Goal: Task Accomplishment & Management: Complete application form

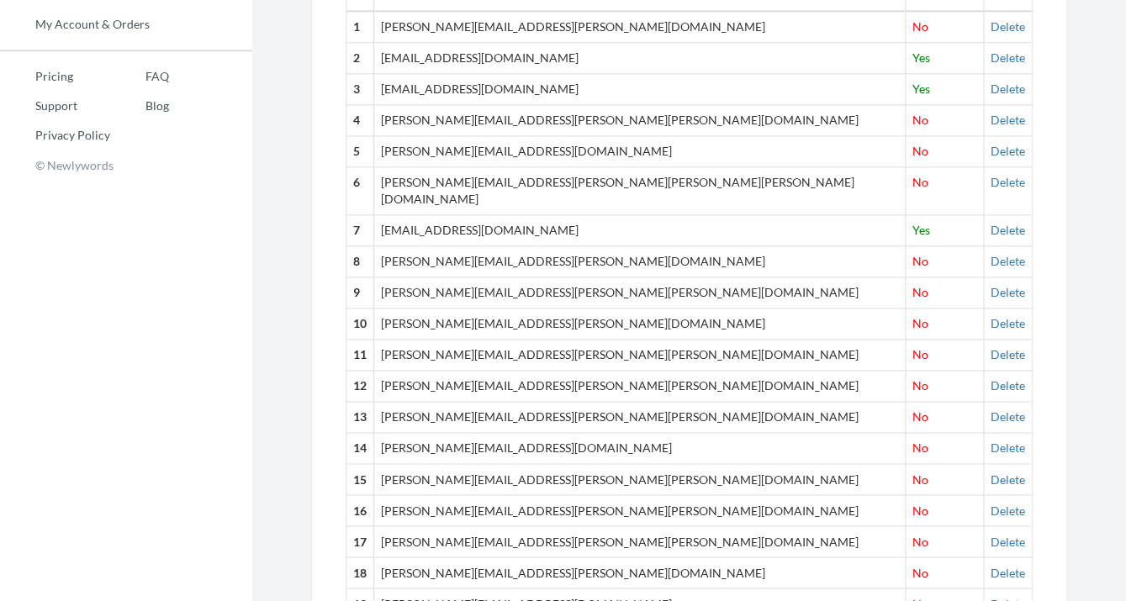
scroll to position [346, 0]
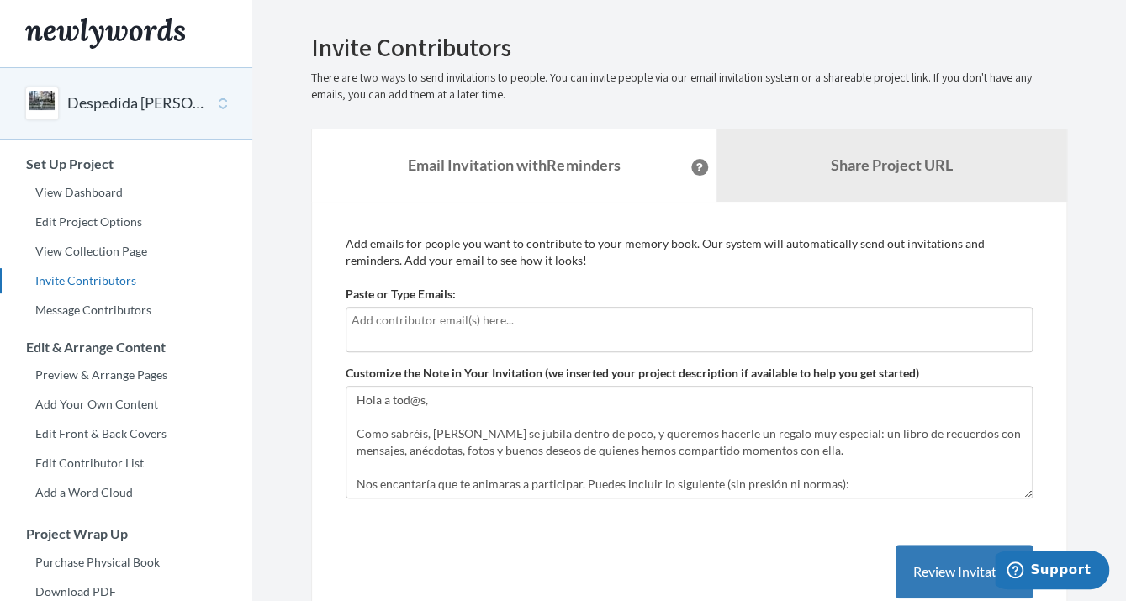
click at [147, 103] on button "Despedida [PERSON_NAME]" at bounding box center [135, 103] width 136 height 22
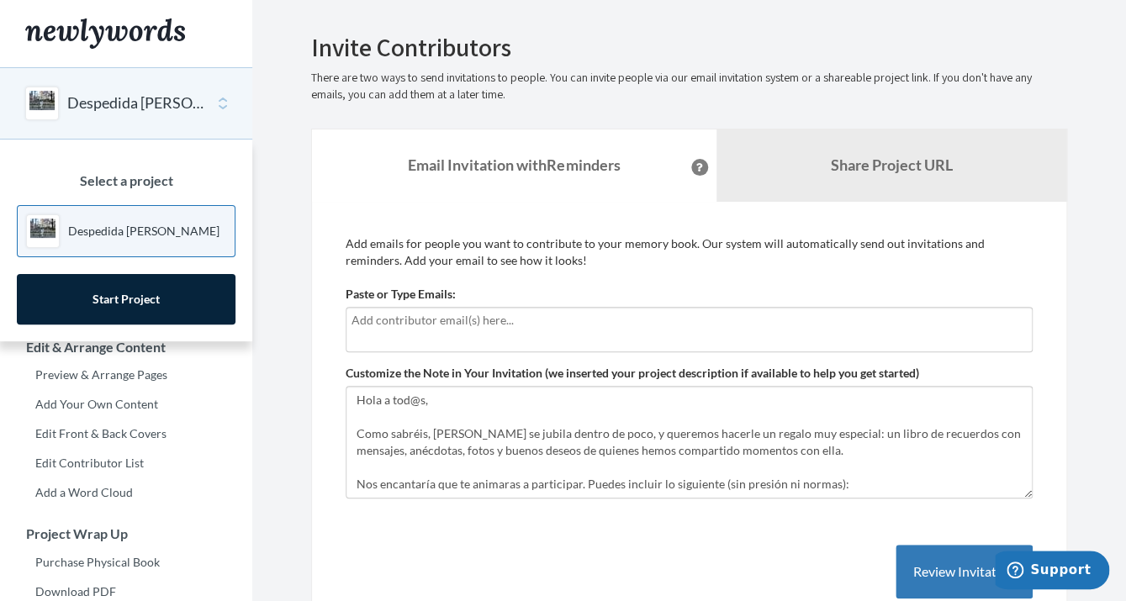
click at [124, 225] on p "Despedida [PERSON_NAME]" at bounding box center [143, 231] width 151 height 17
click at [124, 224] on p "Despedida [PERSON_NAME]" at bounding box center [143, 231] width 151 height 17
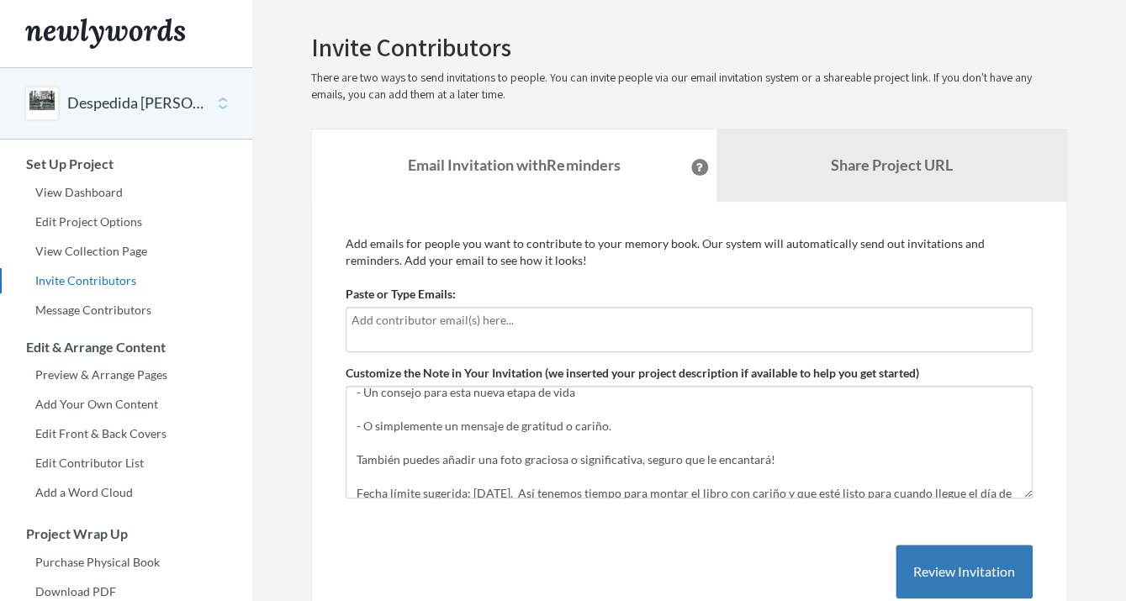
scroll to position [196, 0]
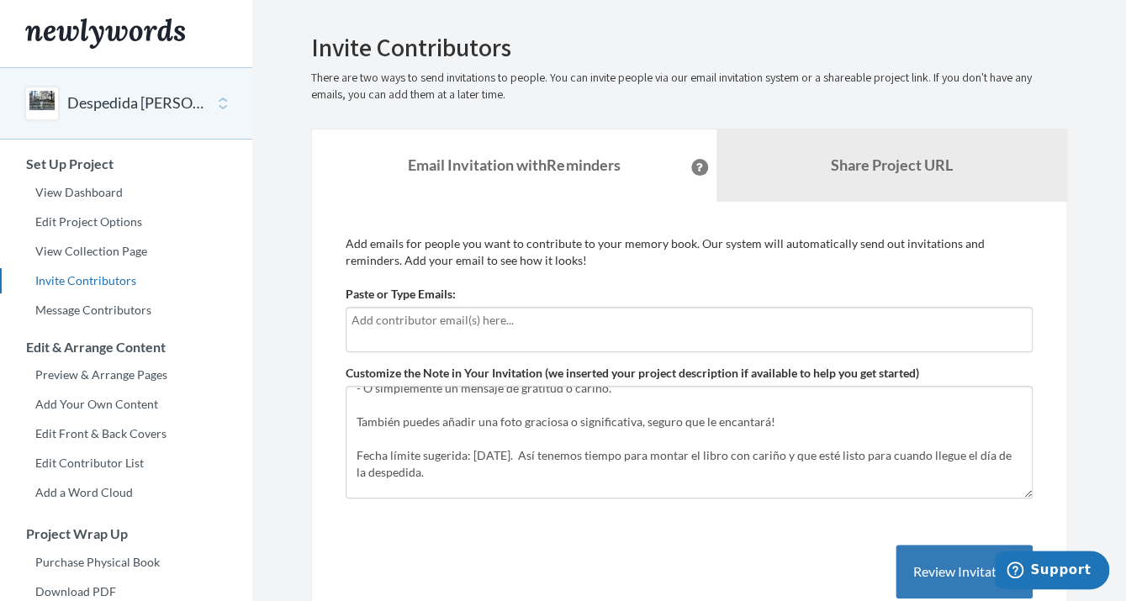
click at [594, 336] on div at bounding box center [689, 329] width 687 height 45
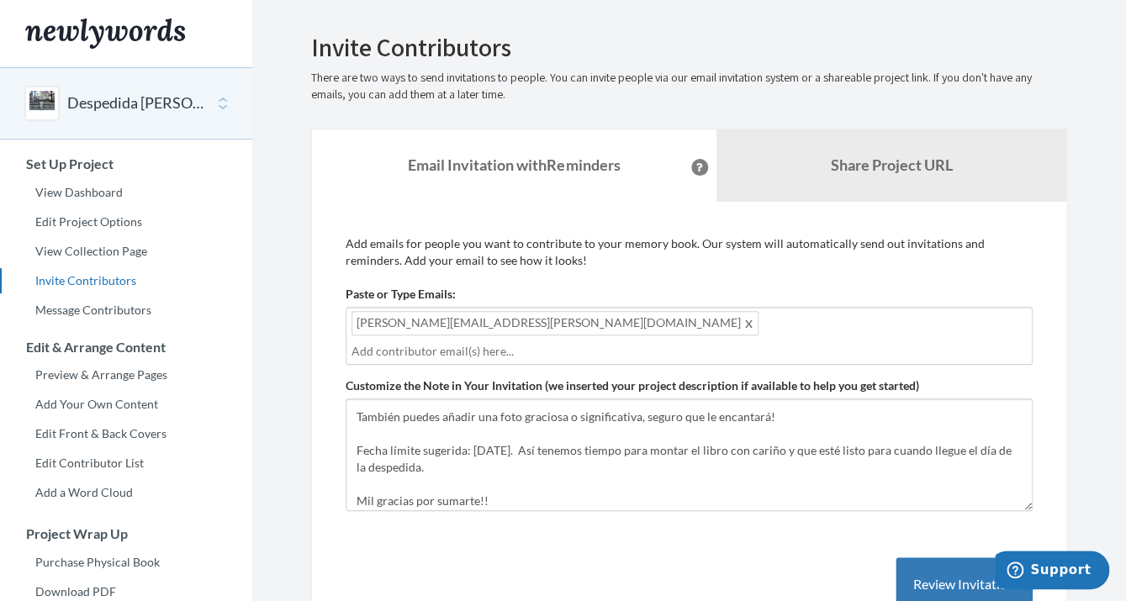
scroll to position [219, 0]
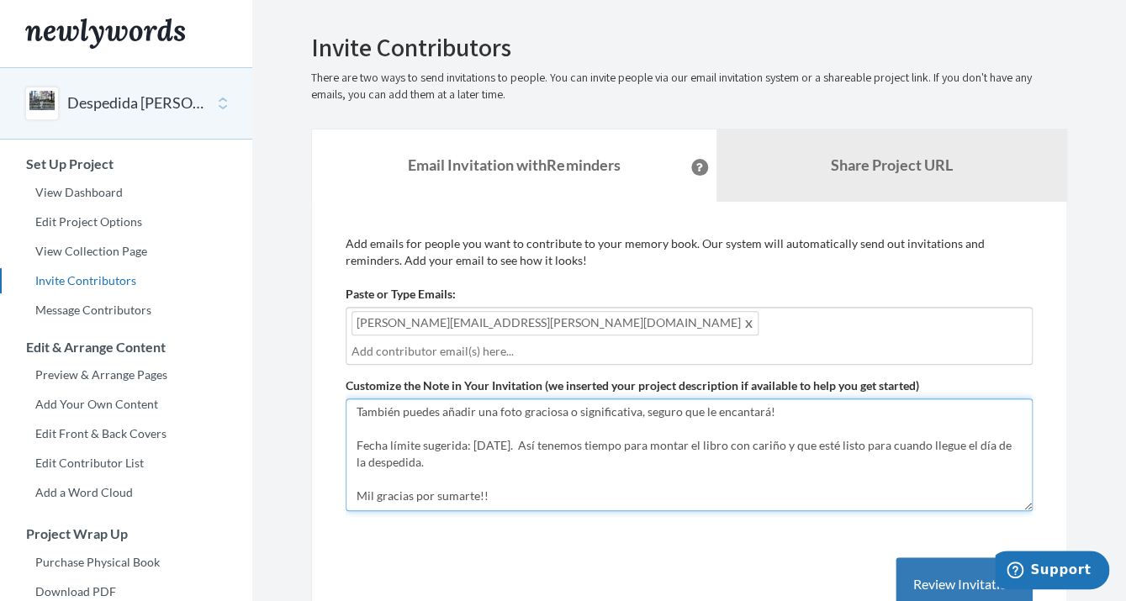
click at [524, 424] on textarea "Hola a tod@s, Como sabréis, [PERSON_NAME] se jubila dentro de poco, y queremos …" at bounding box center [689, 455] width 687 height 113
drag, startPoint x: 524, startPoint y: 424, endPoint x: 524, endPoint y: 503, distance: 79.0
click at [524, 424] on textarea "Hola a tod@s, Como sabréis, [PERSON_NAME] se jubila dentro de poco, y queremos …" at bounding box center [689, 455] width 687 height 113
type textarea "Hola a tod@s, Como sabréis, [PERSON_NAME] se jubila dentro de poco, y queremos …"
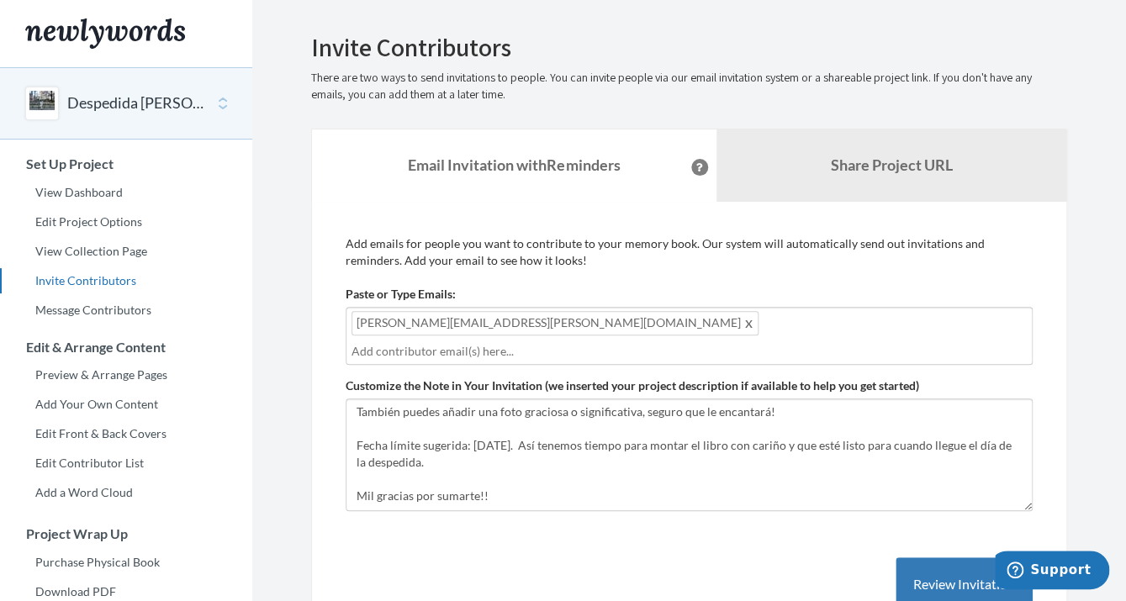
click at [600, 342] on input "text" at bounding box center [688, 351] width 675 height 18
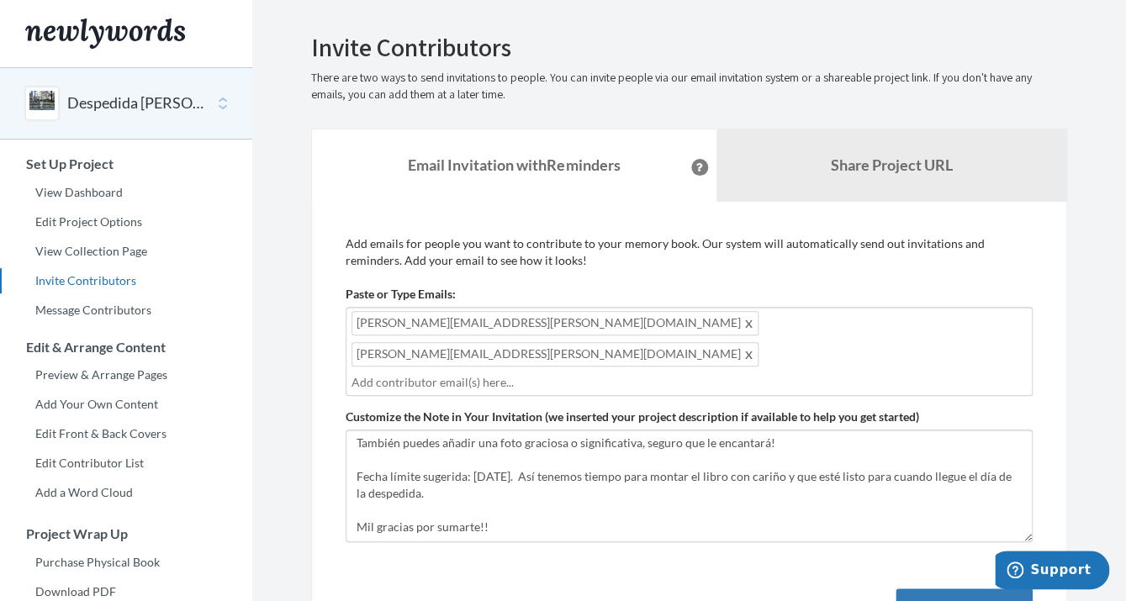
click at [505, 373] on input "text" at bounding box center [688, 382] width 675 height 18
click at [451, 373] on input "text" at bounding box center [688, 382] width 675 height 18
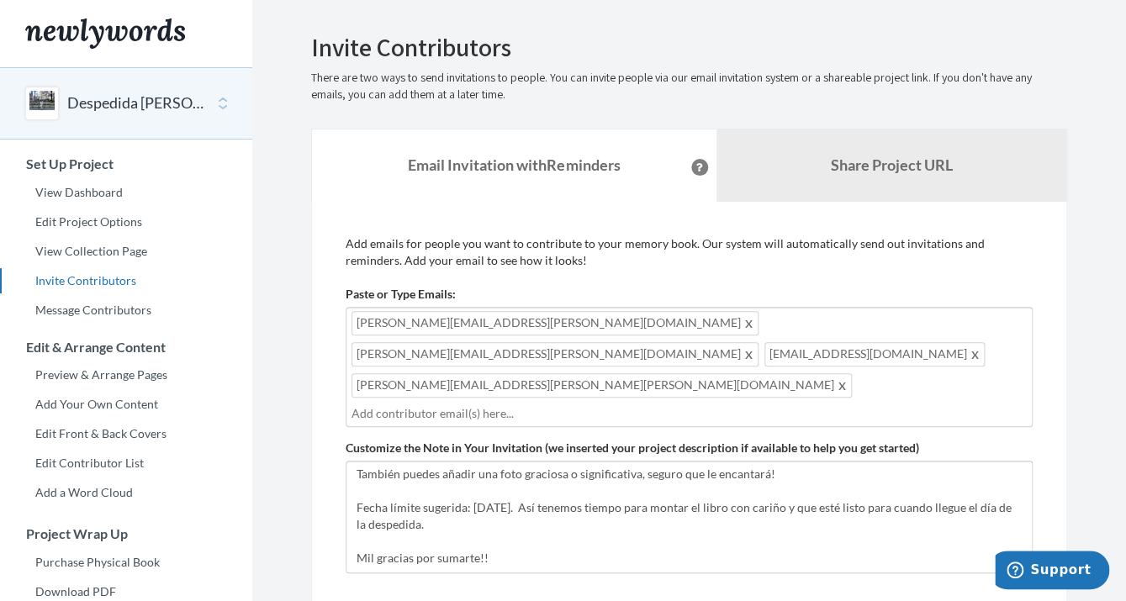
click at [658, 404] on input "text" at bounding box center [688, 413] width 675 height 18
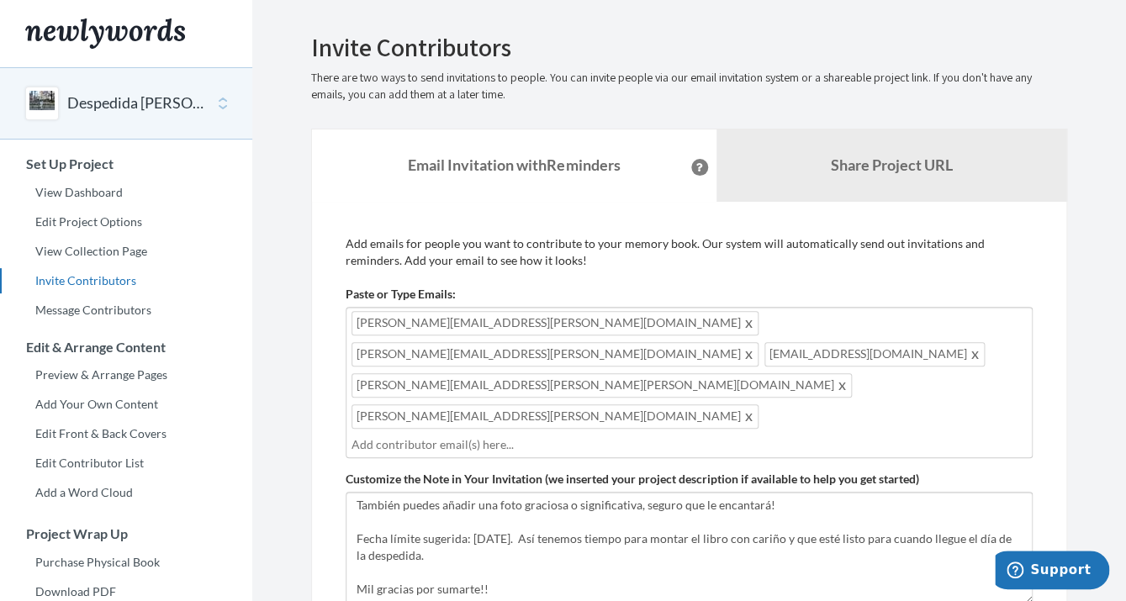
click at [799, 351] on div "[PERSON_NAME][EMAIL_ADDRESS][PERSON_NAME][DOMAIN_NAME] [PERSON_NAME][EMAIL_ADDR…" at bounding box center [689, 382] width 687 height 151
click at [388, 436] on input "text" at bounding box center [688, 445] width 675 height 18
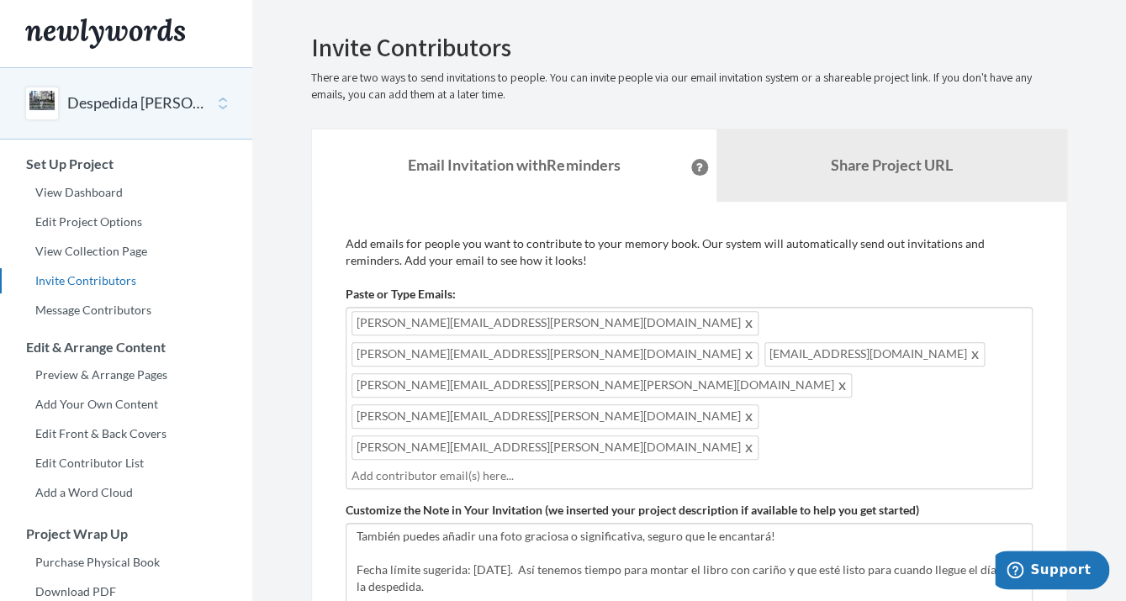
click at [476, 467] on input "text" at bounding box center [688, 476] width 675 height 18
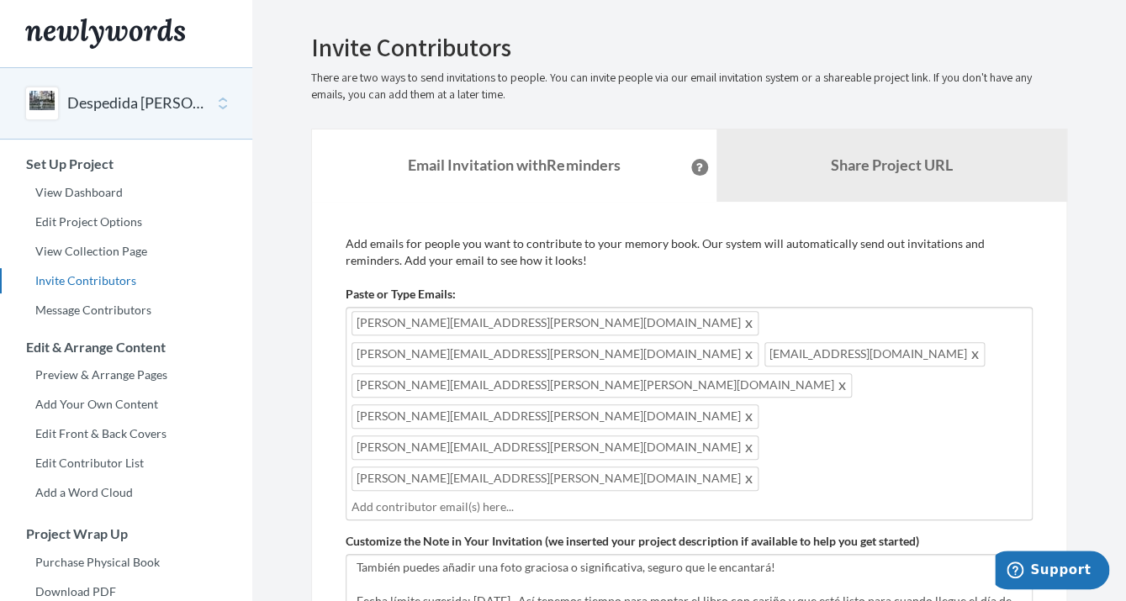
click at [637, 498] on input "text" at bounding box center [688, 507] width 675 height 18
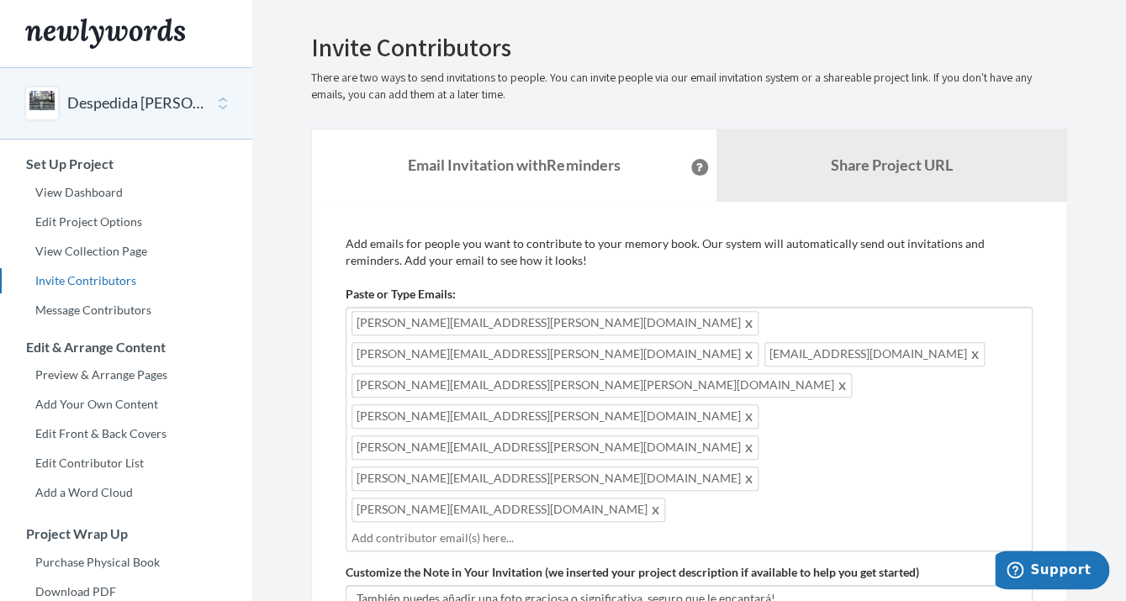
click at [715, 389] on div "[PERSON_NAME][EMAIL_ADDRESS][PERSON_NAME][DOMAIN_NAME] [PERSON_NAME][EMAIL_ADDR…" at bounding box center [689, 429] width 687 height 245
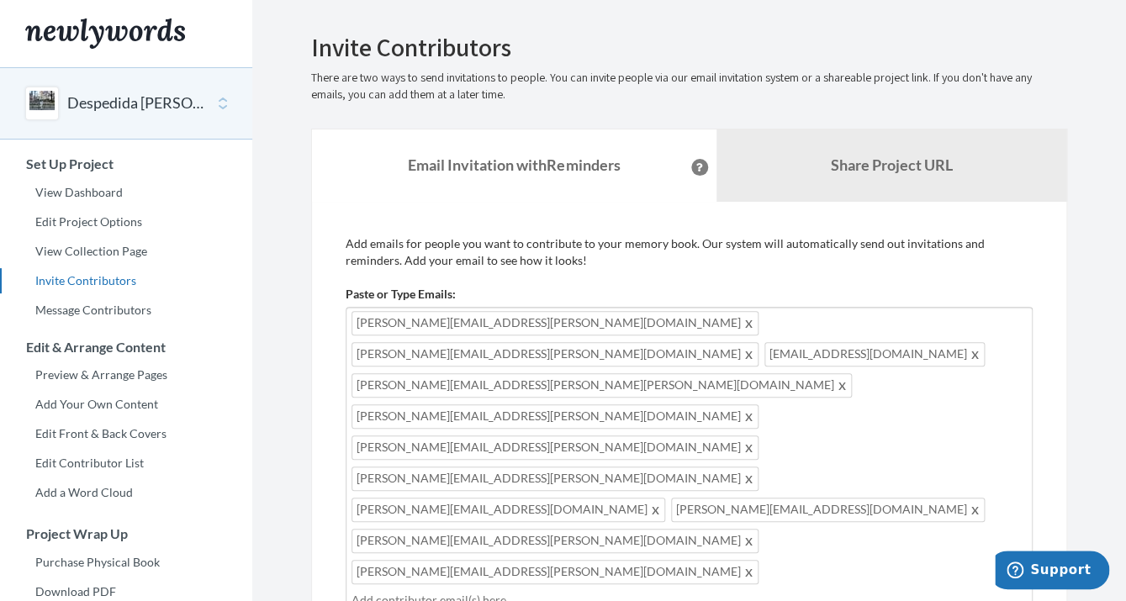
click at [792, 412] on div "[PERSON_NAME][EMAIL_ADDRESS][PERSON_NAME][DOMAIN_NAME] [PERSON_NAME][EMAIL_ADDR…" at bounding box center [689, 460] width 687 height 307
click at [833, 448] on div "[PERSON_NAME][EMAIL_ADDRESS][PERSON_NAME][DOMAIN_NAME] [PERSON_NAME][EMAIL_ADDR…" at bounding box center [689, 507] width 687 height 400
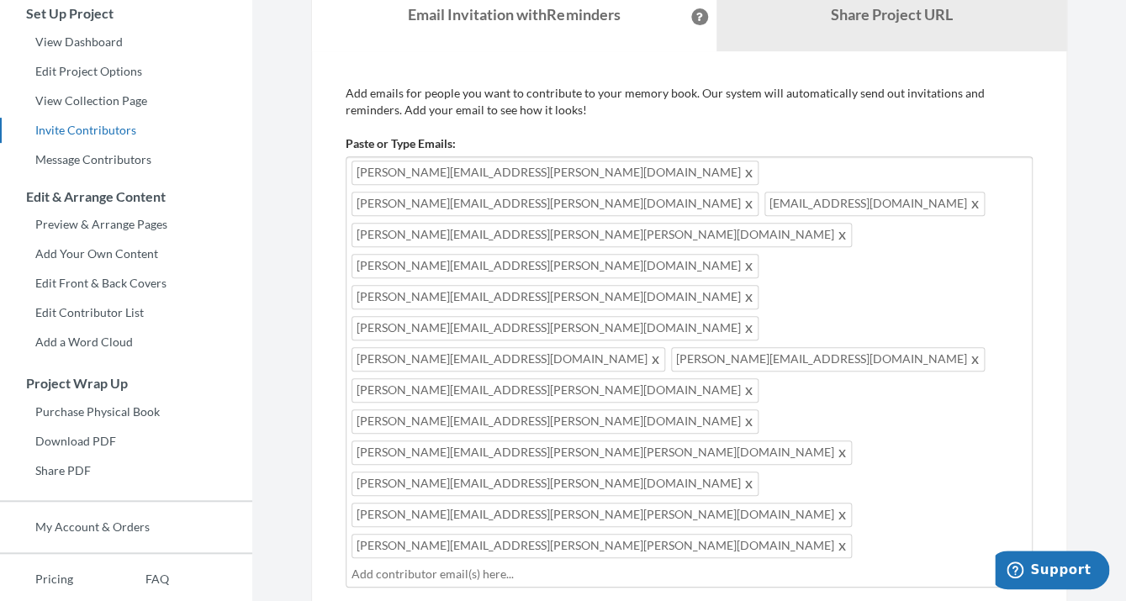
scroll to position [262, 0]
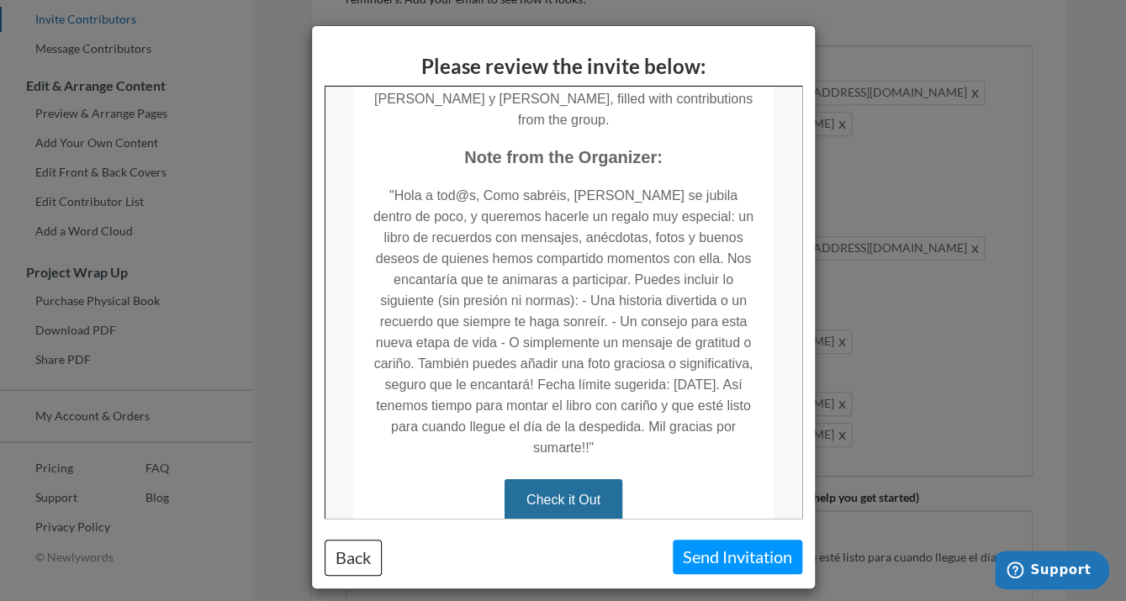
scroll to position [273, 0]
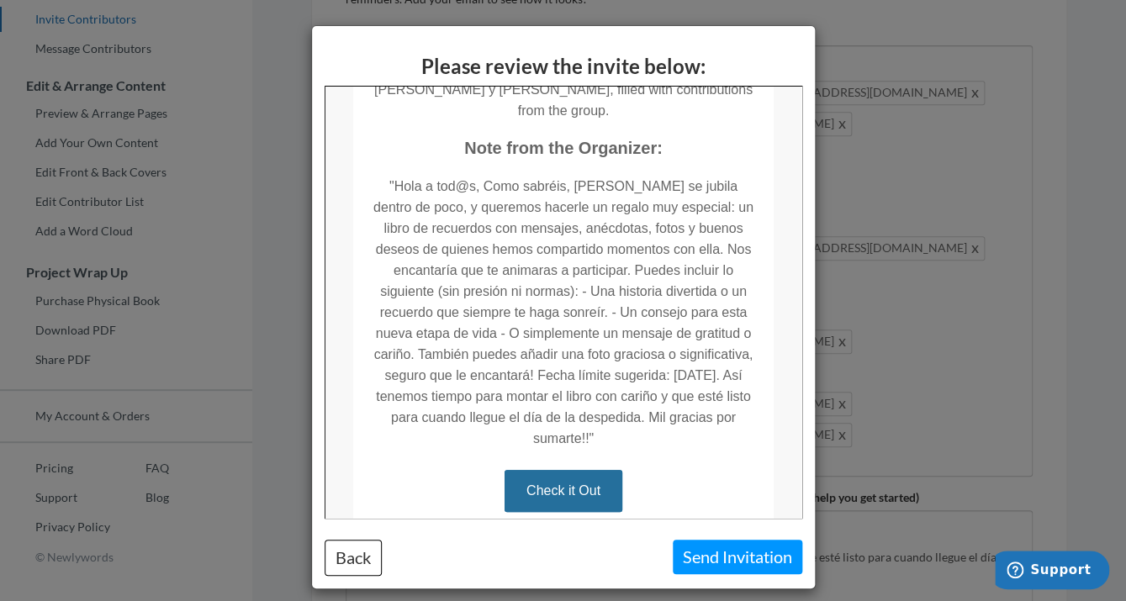
click at [727, 558] on button "Send Invitation" at bounding box center [737, 557] width 129 height 34
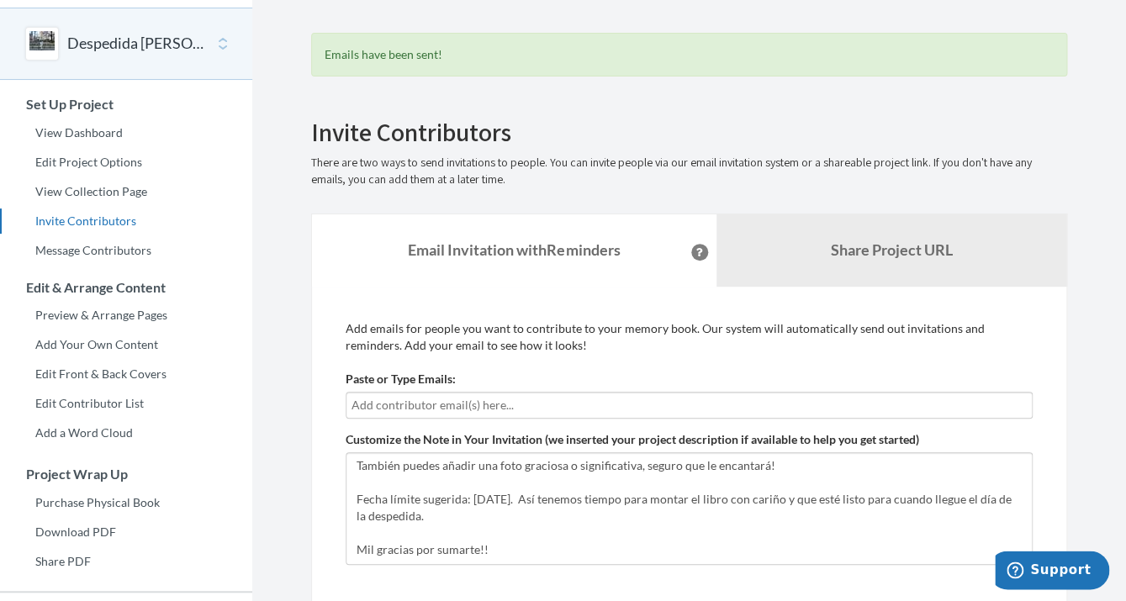
scroll to position [61, 0]
click at [480, 406] on input "text" at bounding box center [688, 403] width 675 height 18
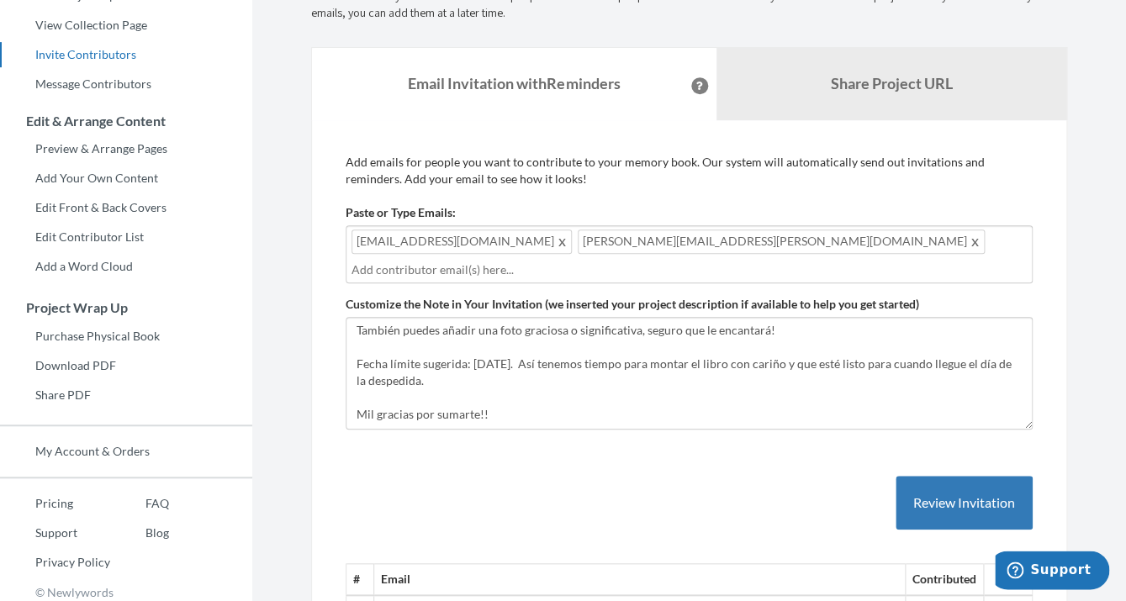
scroll to position [262, 0]
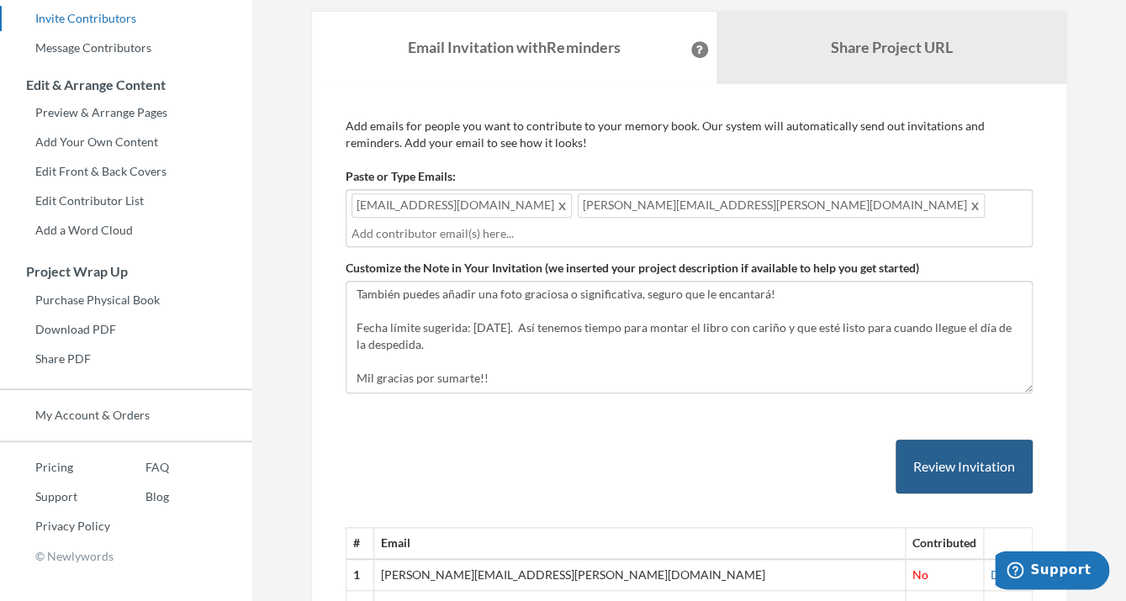
click at [959, 458] on button "Review Invitation" at bounding box center [964, 467] width 137 height 55
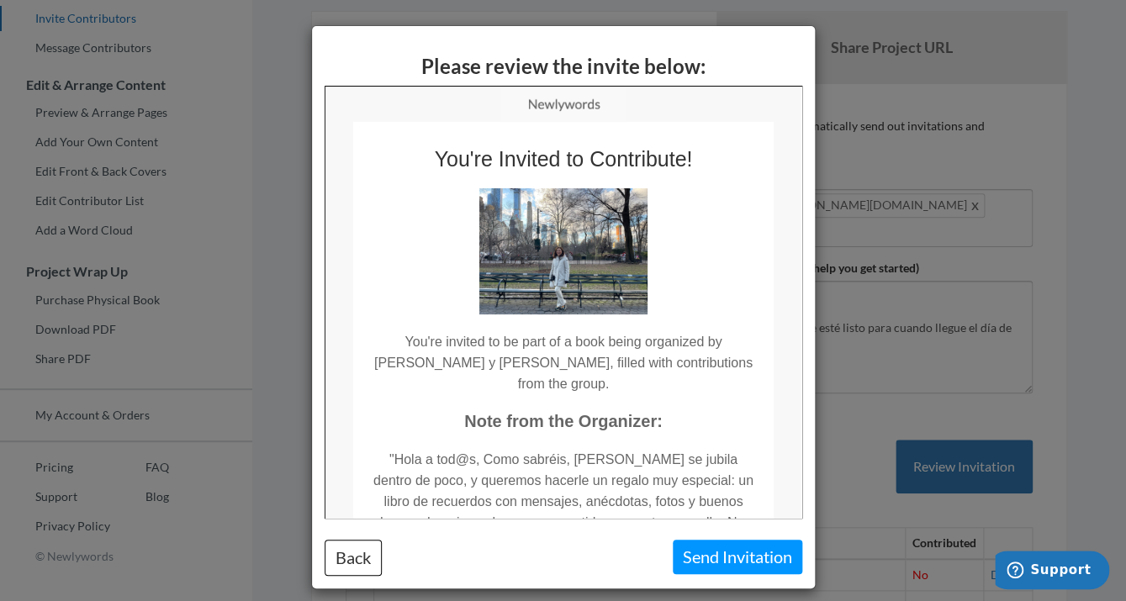
scroll to position [0, 0]
click at [742, 558] on button "Send Invitation" at bounding box center [737, 557] width 129 height 34
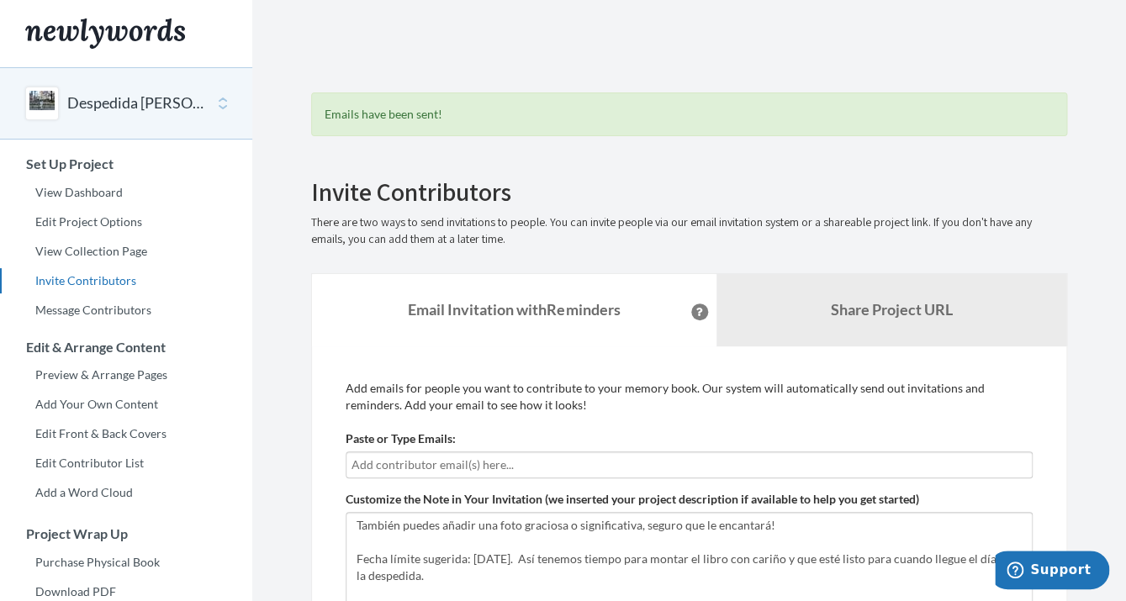
click at [405, 455] on div at bounding box center [689, 465] width 687 height 27
type input "[EMAIL_ADDRESS][DOMAIN_NAME]"
click at [541, 462] on input "[EMAIL_ADDRESS][DOMAIN_NAME]" at bounding box center [688, 465] width 675 height 18
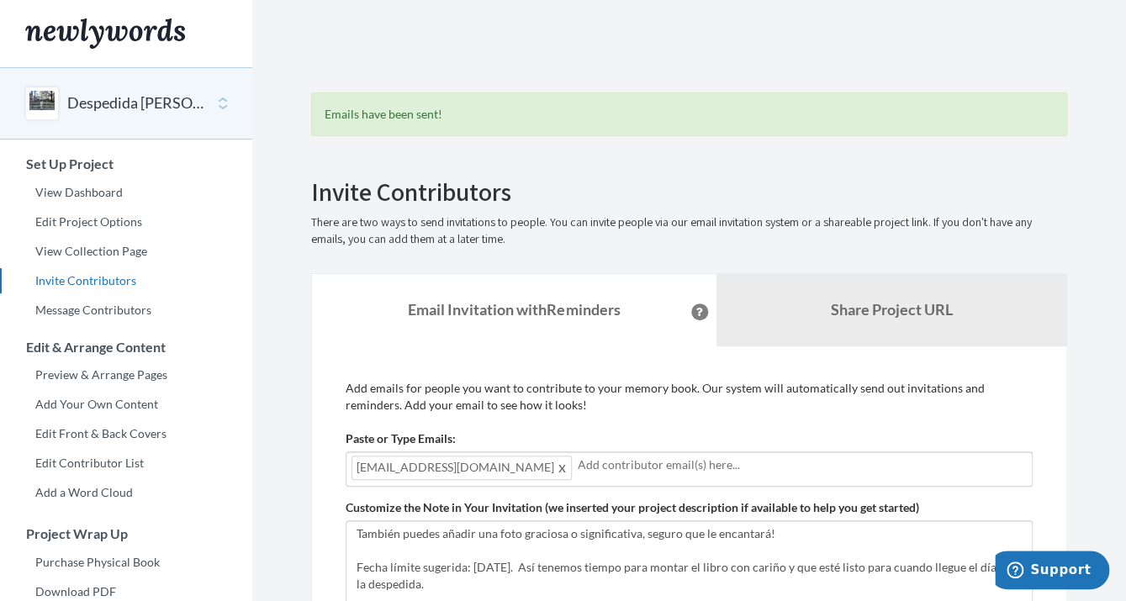
click at [578, 466] on input "text" at bounding box center [802, 465] width 449 height 18
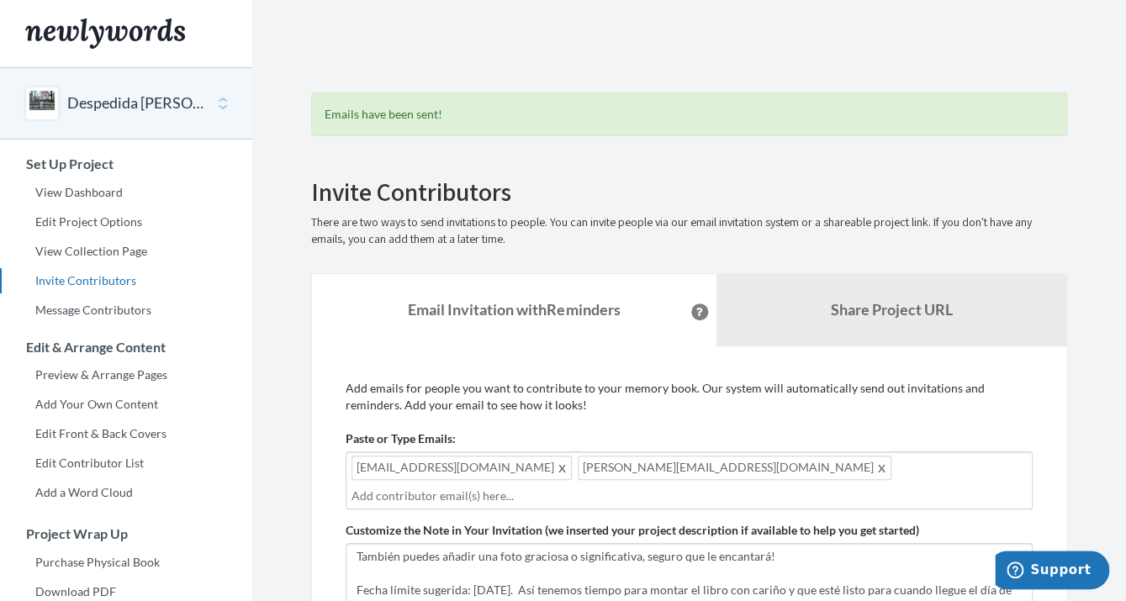
click at [714, 479] on div "[EMAIL_ADDRESS][DOMAIN_NAME] [PERSON_NAME][DOMAIN_NAME][EMAIL_ADDRESS][DOMAIN_N…" at bounding box center [689, 481] width 687 height 58
click at [595, 488] on input "text" at bounding box center [688, 496] width 675 height 18
